Goal: Use online tool/utility: Utilize a website feature to perform a specific function

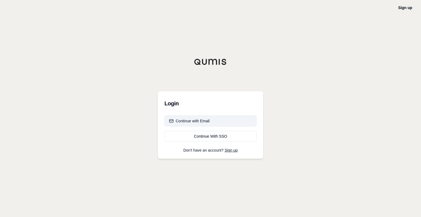
click at [214, 118] on button "Continue with Email" at bounding box center [210, 121] width 92 height 11
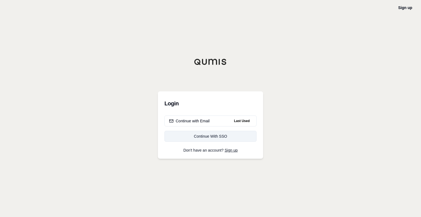
click at [203, 136] on div "Continue With SSO" at bounding box center [210, 136] width 83 height 5
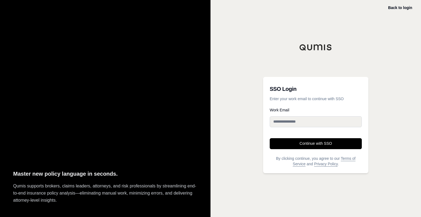
click at [299, 123] on input "Work Email" at bounding box center [316, 121] width 92 height 11
type input "**********"
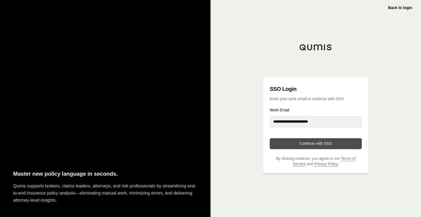
click at [304, 145] on button "Continue with SSO" at bounding box center [316, 143] width 92 height 11
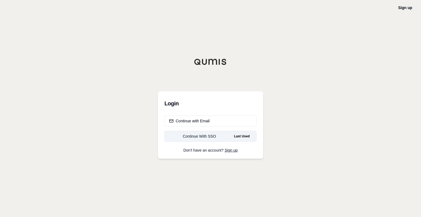
click at [220, 138] on div "Continue With SSO" at bounding box center [199, 136] width 61 height 5
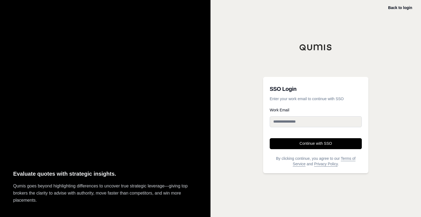
click at [307, 119] on input "Work Email" at bounding box center [316, 121] width 92 height 11
type input "**********"
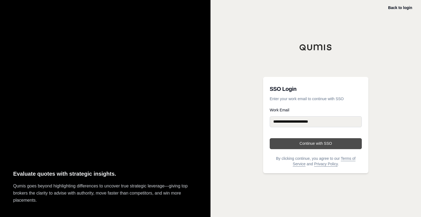
click at [304, 145] on button "Continue with SSO" at bounding box center [316, 143] width 92 height 11
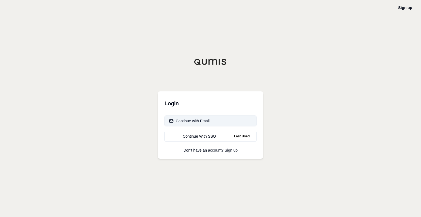
click at [191, 118] on button "Continue with Email" at bounding box center [210, 121] width 92 height 11
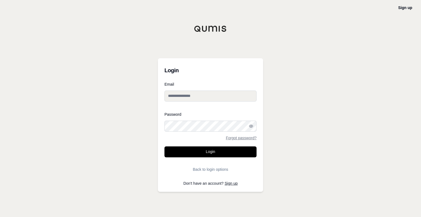
click at [189, 101] on input "Email" at bounding box center [210, 96] width 92 height 11
type input "**********"
click at [164, 147] on button "Login" at bounding box center [210, 152] width 92 height 11
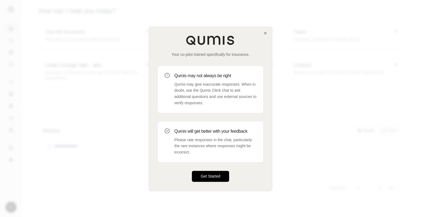
click at [212, 177] on button "Get Started" at bounding box center [210, 176] width 37 height 11
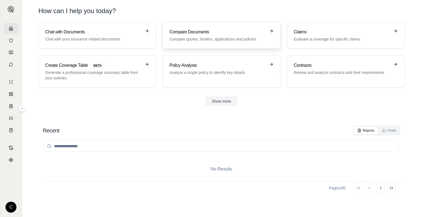
click at [196, 37] on p "Compare quotes, binders, applications and policies" at bounding box center [217, 38] width 96 height 5
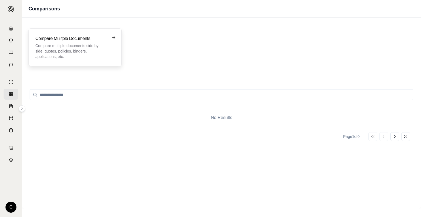
click at [72, 50] on p "Compare multiple documents side by side: quotes, policies, binders, application…" at bounding box center [71, 51] width 72 height 16
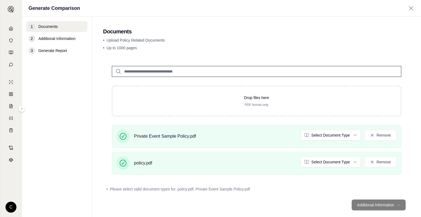
scroll to position [9, 0]
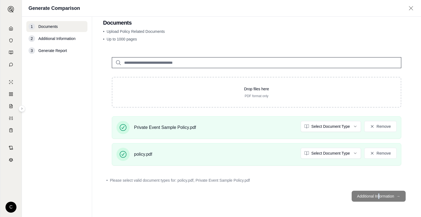
click at [375, 196] on footer "Additional Information →" at bounding box center [256, 197] width 307 height 20
drag, startPoint x: 375, startPoint y: 196, endPoint x: 397, endPoint y: 196, distance: 22.2
click at [397, 196] on footer "Additional Information →" at bounding box center [256, 197] width 307 height 20
click at [395, 195] on footer "Additional Information →" at bounding box center [256, 197] width 307 height 20
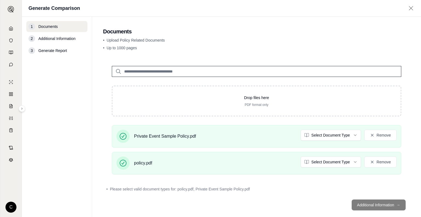
click at [373, 206] on footer "Additional Information →" at bounding box center [256, 205] width 307 height 20
click at [393, 205] on footer "Additional Information →" at bounding box center [256, 205] width 307 height 20
click at [332, 135] on html "C Generate Comparison 1 Documents 2 Additional Information 3 Generate Report Do…" at bounding box center [210, 108] width 421 height 217
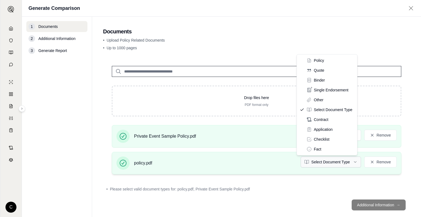
click at [340, 161] on html "C Generate Comparison 1 Documents 2 Additional Information 3 Generate Report Do…" at bounding box center [210, 108] width 421 height 217
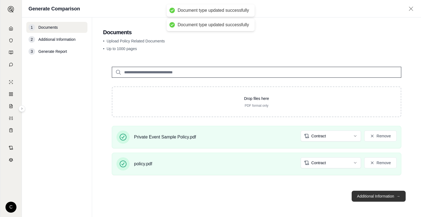
click at [380, 198] on button "Additional Information →" at bounding box center [379, 196] width 54 height 11
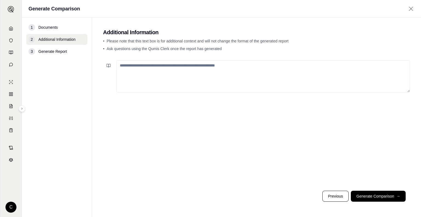
click at [247, 79] on textarea at bounding box center [263, 76] width 294 height 32
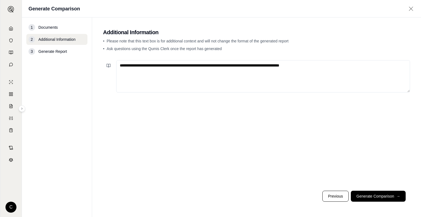
type textarea "**********"
click at [372, 197] on button "Generate Comparison →" at bounding box center [378, 196] width 55 height 11
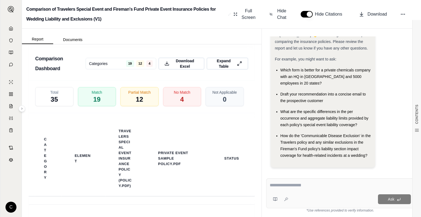
scroll to position [1040, 0]
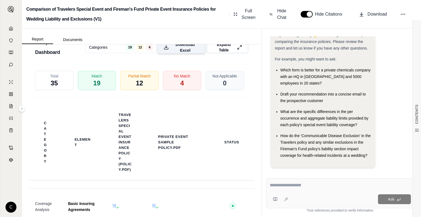
click at [182, 53] on span "Download Excel" at bounding box center [185, 48] width 28 height 12
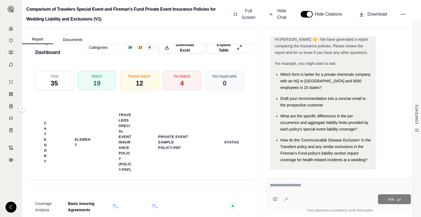
scroll to position [13, 0]
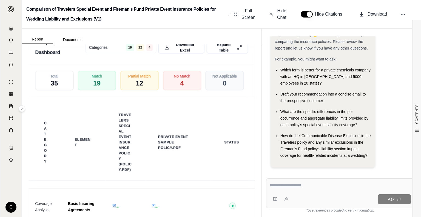
click at [307, 189] on div at bounding box center [340, 186] width 141 height 8
click at [293, 185] on textarea at bounding box center [340, 185] width 141 height 7
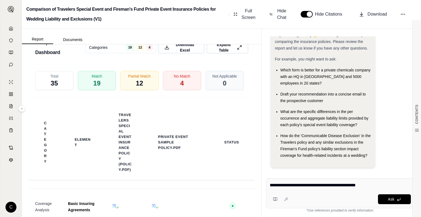
type textarea "**********"
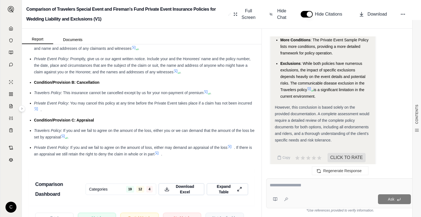
scroll to position [904, 0]
